Goal: Information Seeking & Learning: Learn about a topic

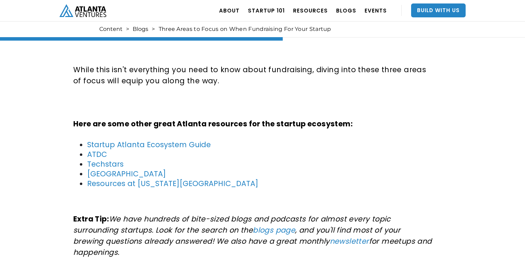
scroll to position [888, 0]
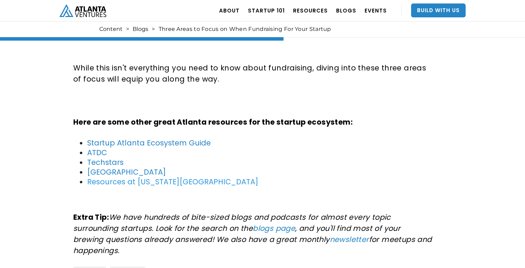
click at [144, 181] on link "Resources at [US_STATE][GEOGRAPHIC_DATA]" at bounding box center [172, 182] width 171 height 10
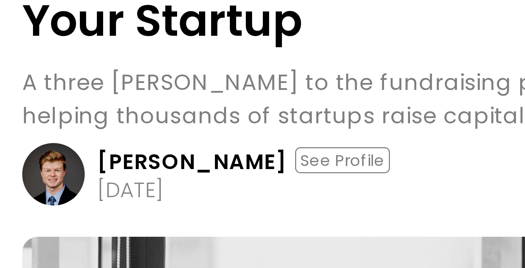
click at [85, 139] on img at bounding box center [83, 142] width 21 height 21
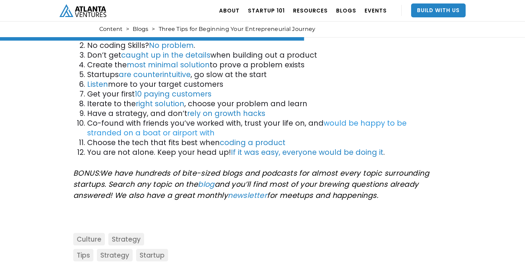
scroll to position [955, 0]
